Goal: Navigation & Orientation: Find specific page/section

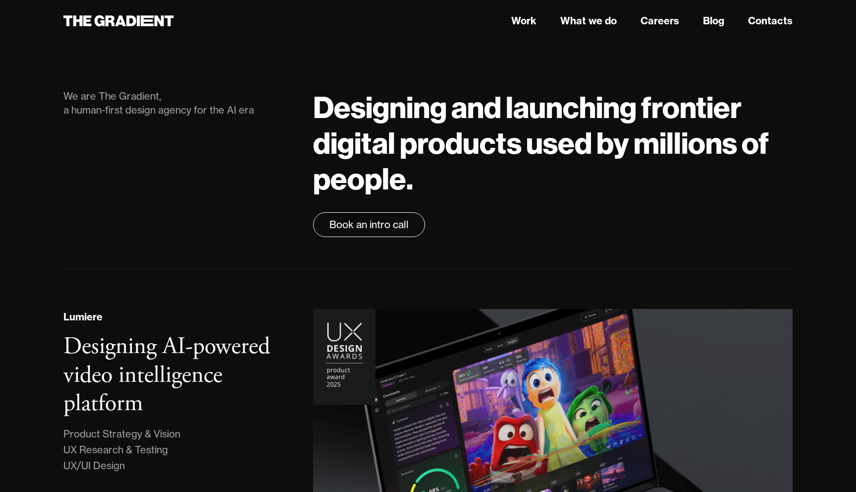
click at [520, 28] on nav "Work What we do Careers Blog Contacts" at bounding box center [553, 21] width 480 height 18
click at [522, 19] on link "Work" at bounding box center [523, 20] width 25 height 15
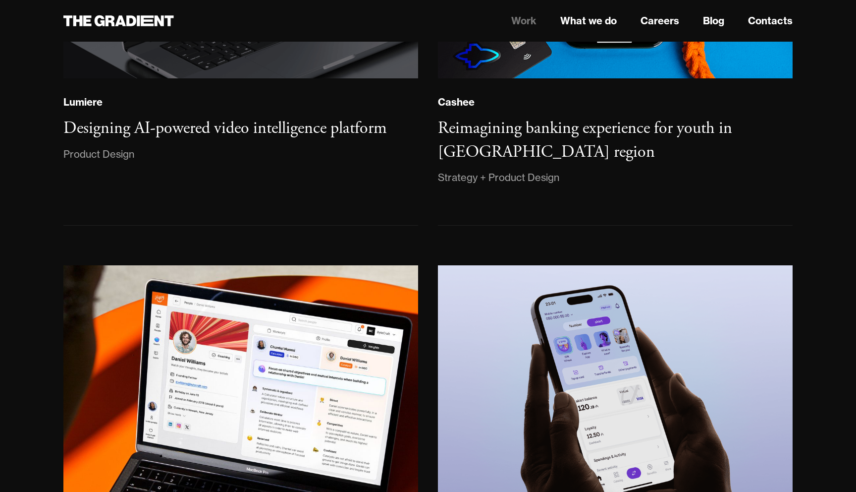
scroll to position [362, 0]
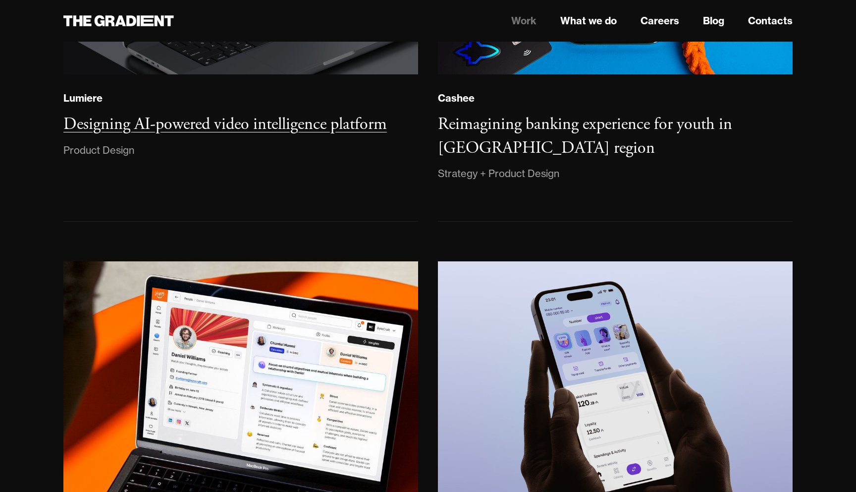
click at [269, 127] on h3 "Designing AI-powered video intelligence platform" at bounding box center [225, 123] width 324 height 21
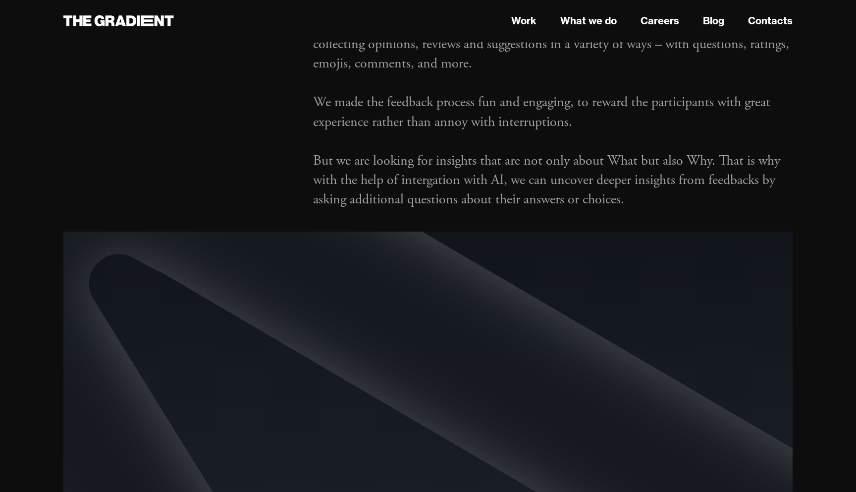
scroll to position [3028, 0]
